Goal: Information Seeking & Learning: Learn about a topic

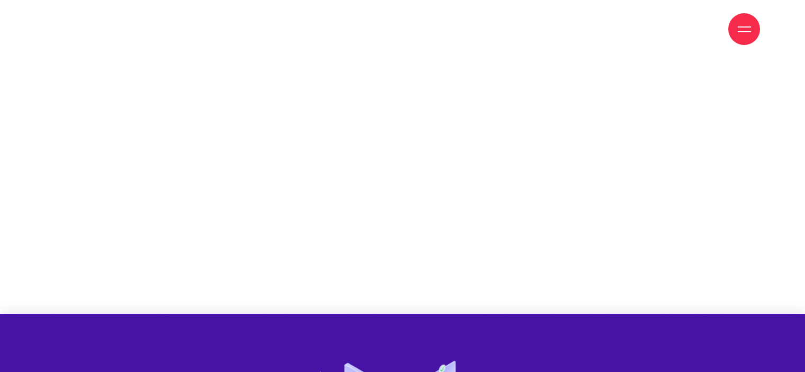
scroll to position [2064, 0]
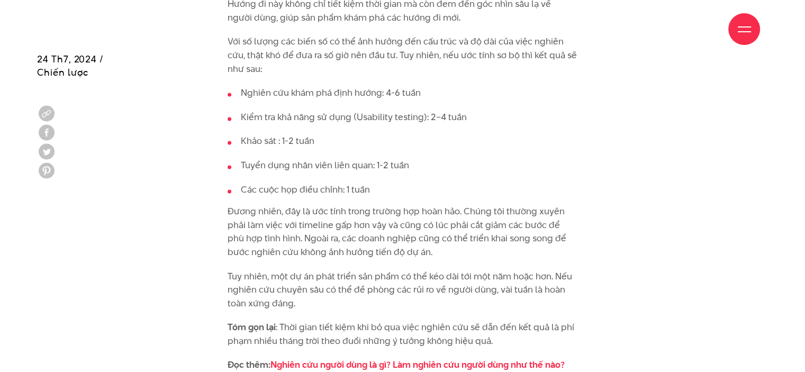
click at [550, 154] on ul "Nghiên cứu khám phá định hướng: 4-6 tuần Kiểm tra khả năng sử dụng (Usability t…" at bounding box center [403, 141] width 350 height 110
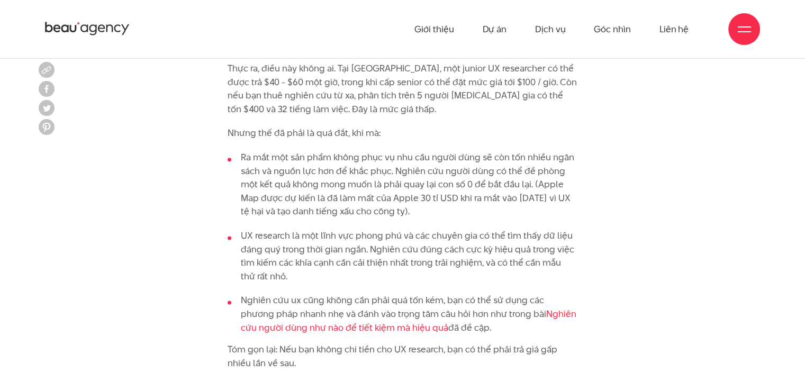
scroll to position [1217, 0]
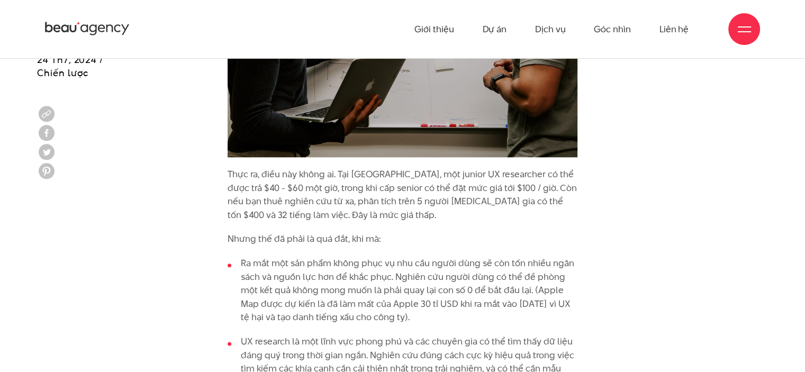
click at [504, 194] on p "Thực ra, điều này không ai. Tại Mỹ, một junior UX researcher có thể được trả $4…" at bounding box center [403, 195] width 350 height 54
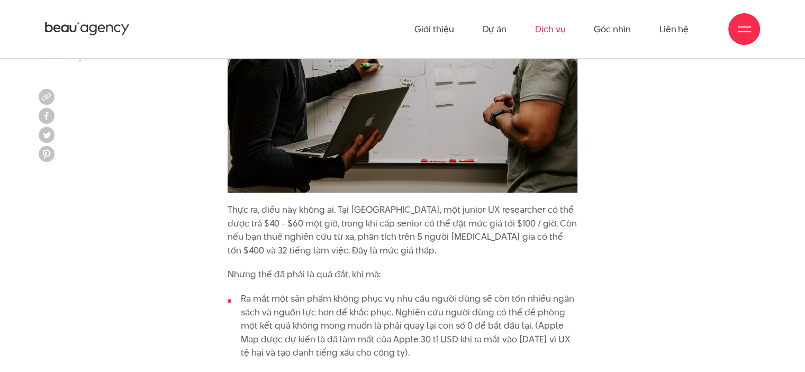
scroll to position [1164, 0]
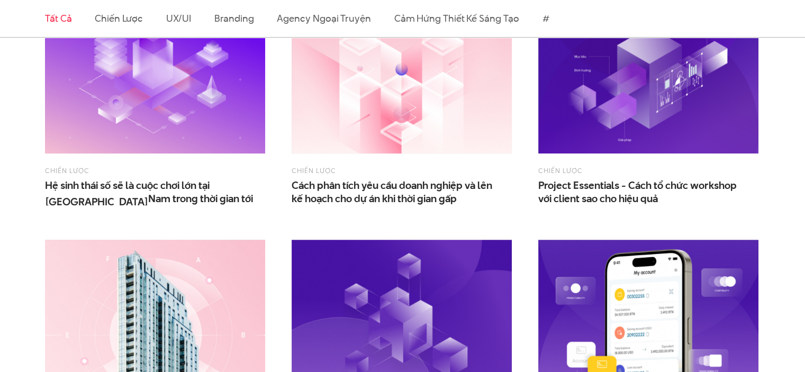
scroll to position [635, 0]
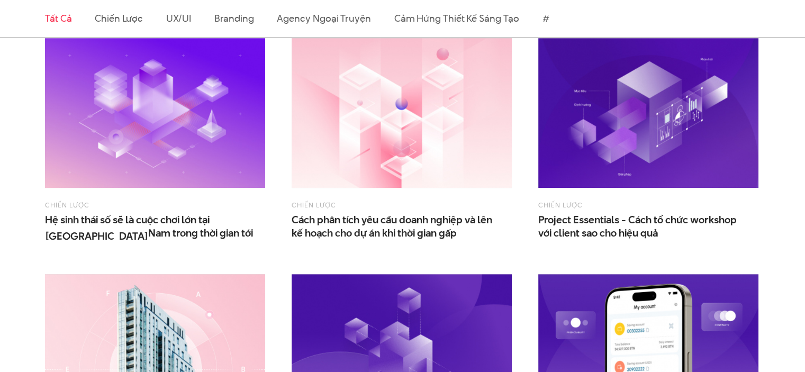
scroll to position [582, 0]
click at [675, 153] on img at bounding box center [648, 113] width 220 height 150
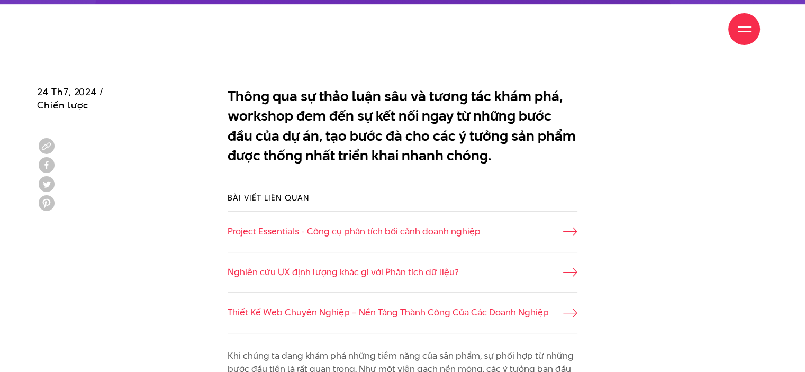
scroll to position [794, 0]
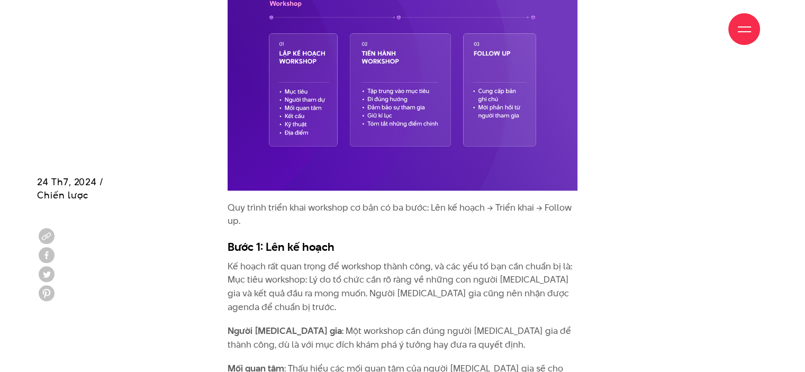
scroll to position [1535, 0]
